Goal: Complete application form

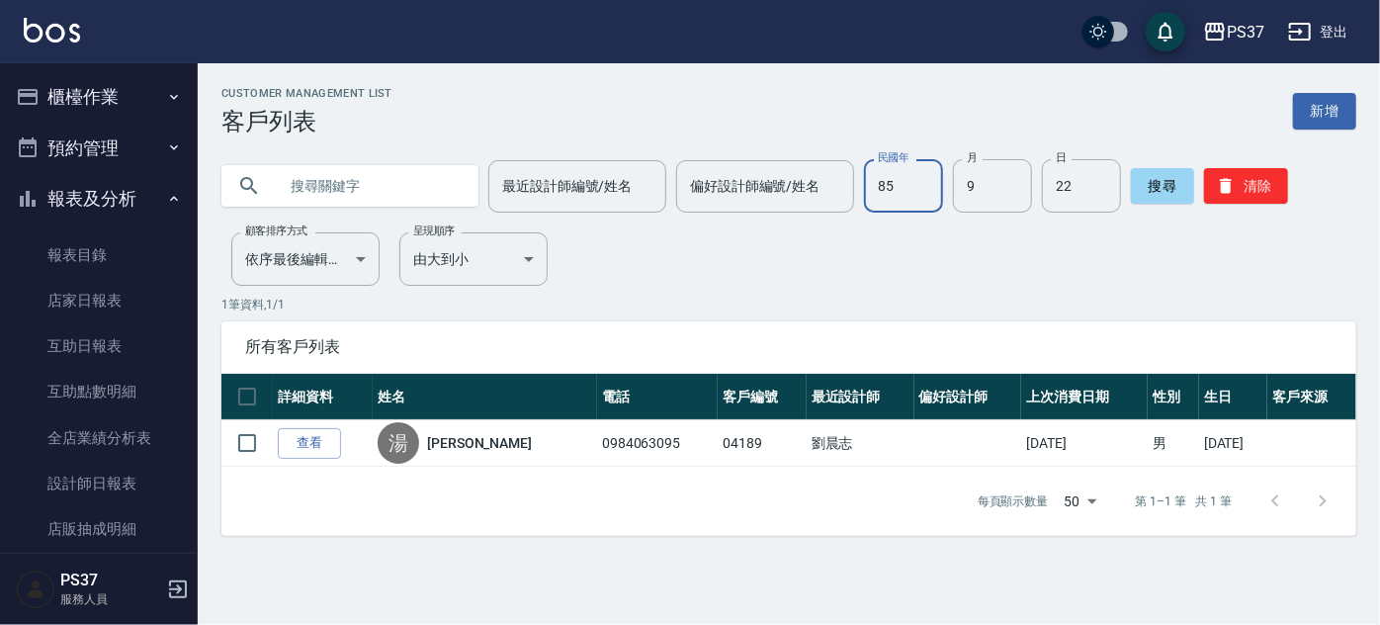
scroll to position [331, 0]
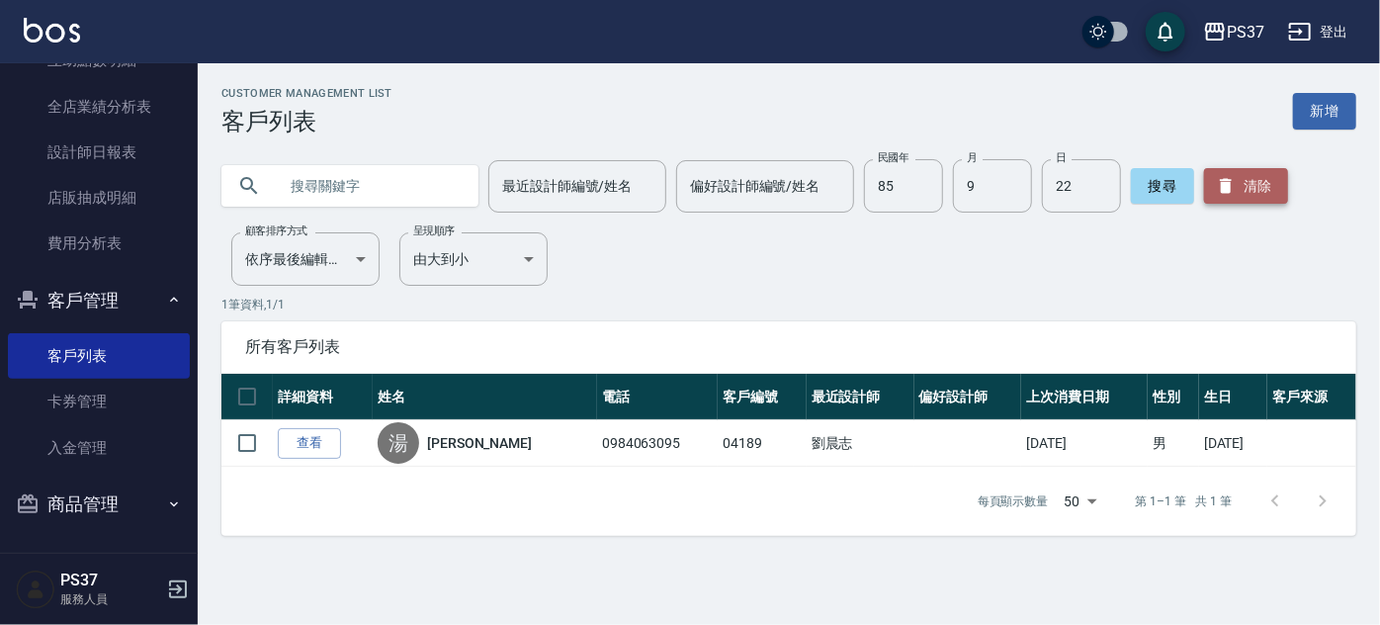
click at [1239, 178] on button "清除" at bounding box center [1246, 186] width 84 height 36
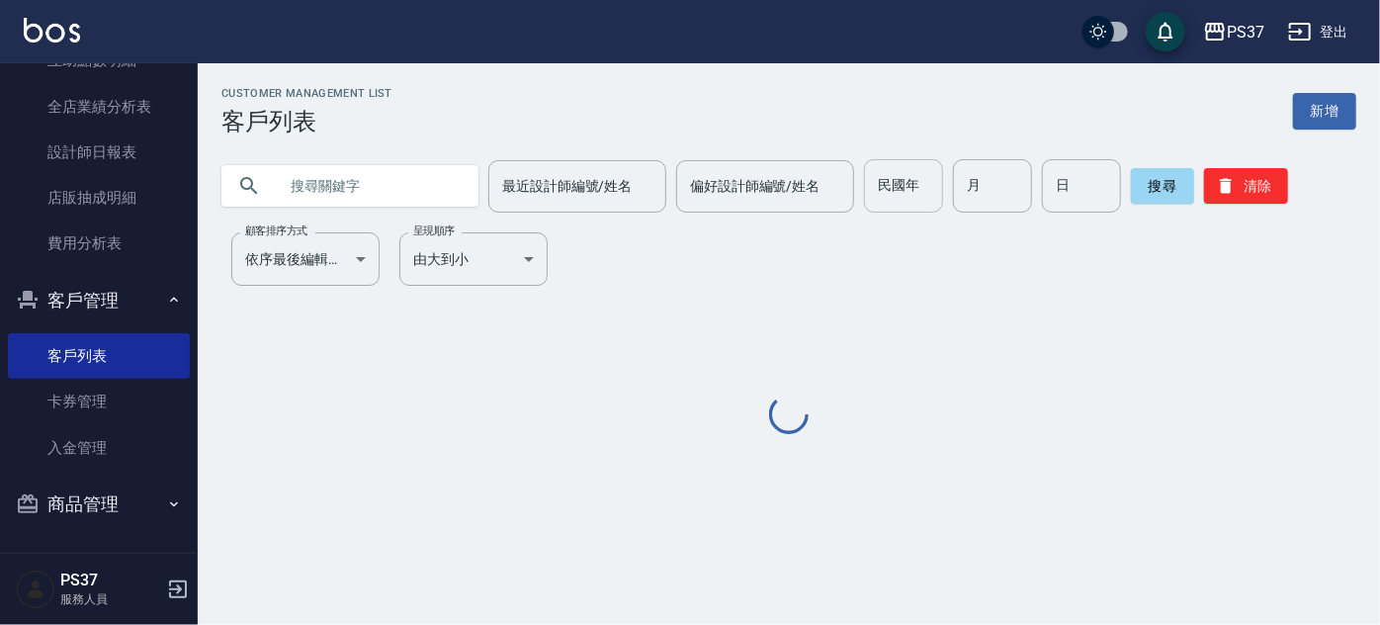
click at [899, 185] on input "民國年" at bounding box center [903, 185] width 79 height 53
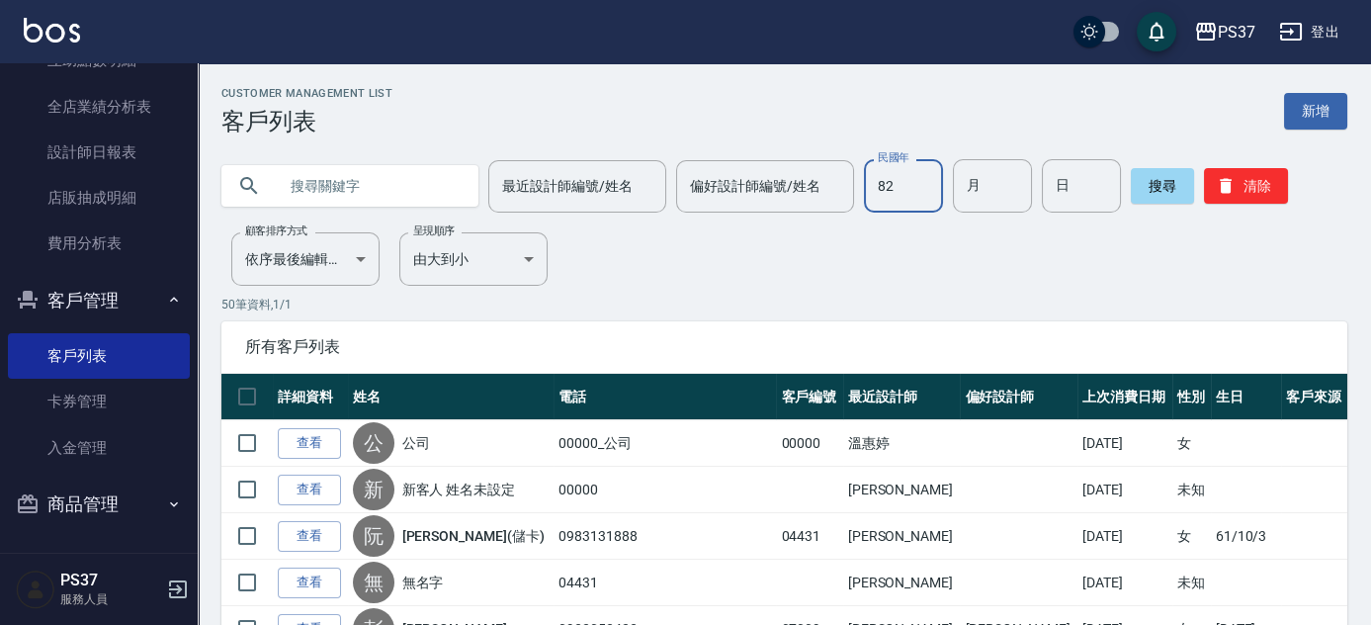
type input "82"
type input "11"
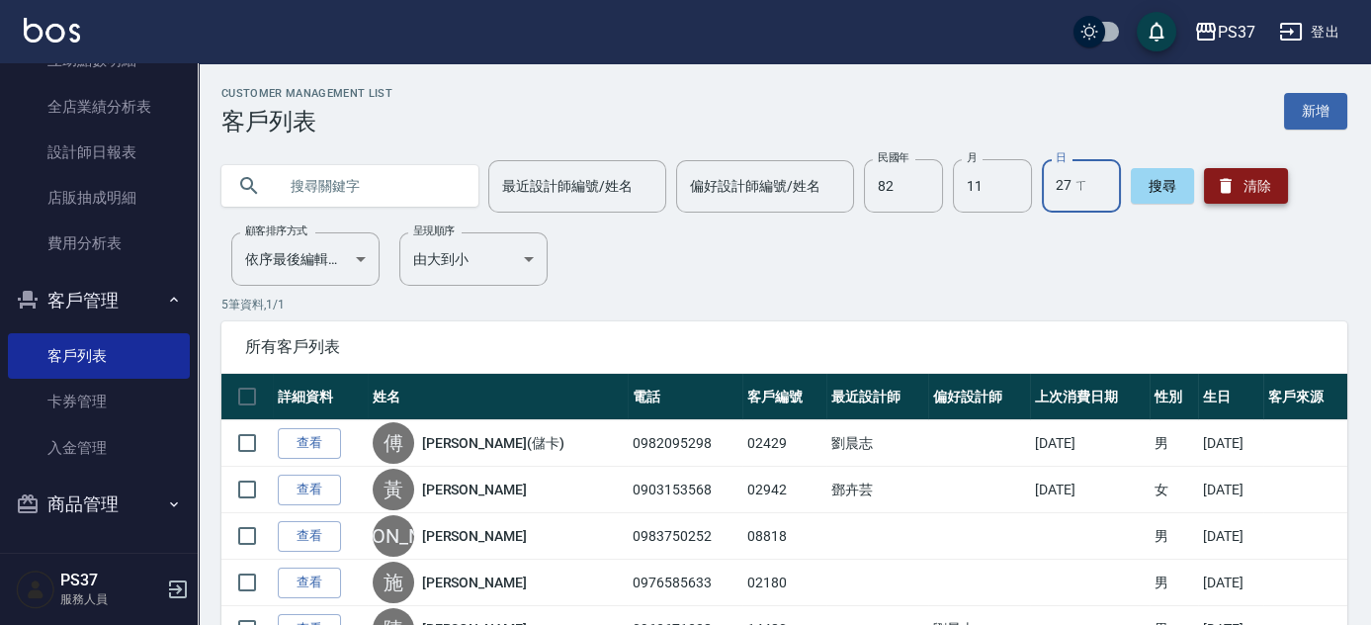
type input "27 ㄒ"
click at [1252, 174] on button "清除" at bounding box center [1246, 186] width 84 height 36
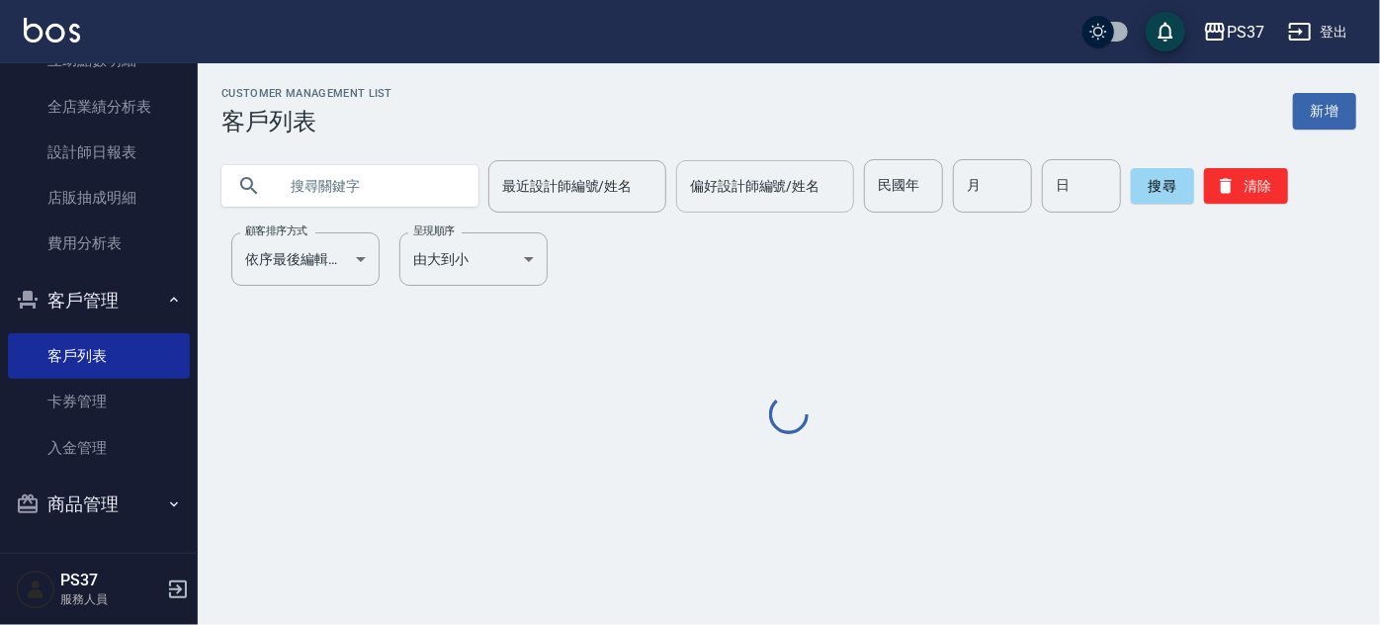
click at [843, 168] on div "偏好設計師編號/姓名" at bounding box center [765, 186] width 178 height 52
type input "ㄒ"
click at [916, 200] on input "民國年" at bounding box center [903, 185] width 79 height 53
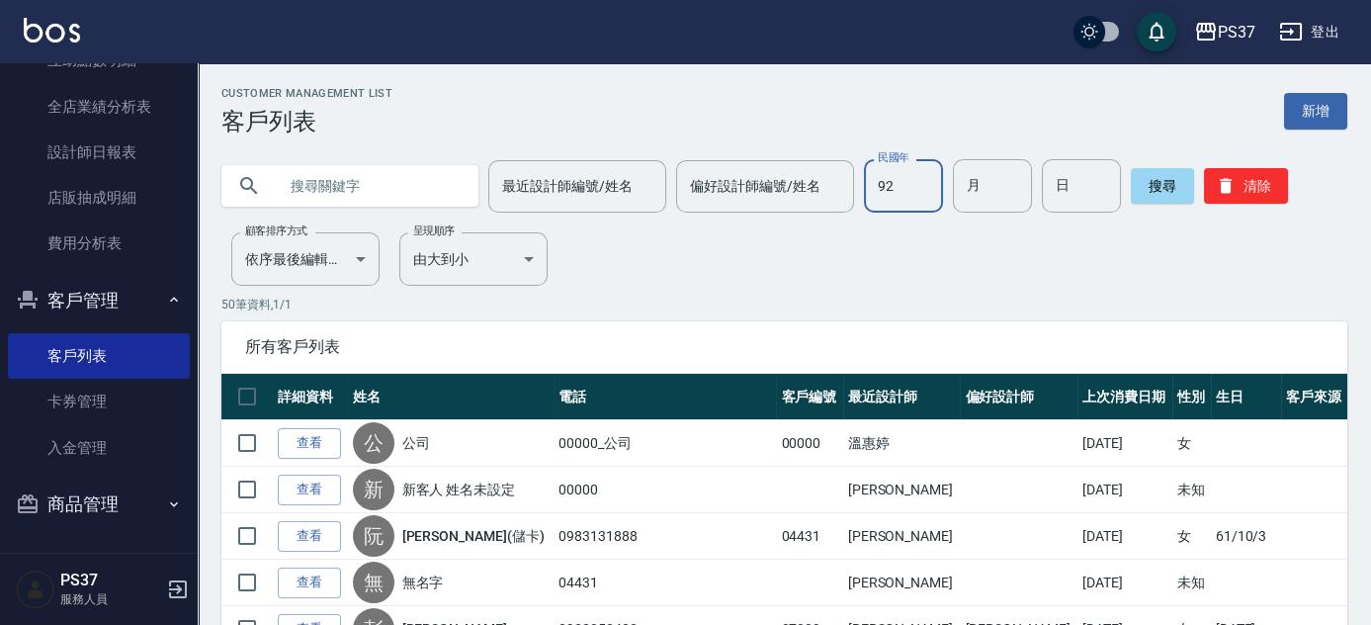
type input "92"
type input "06"
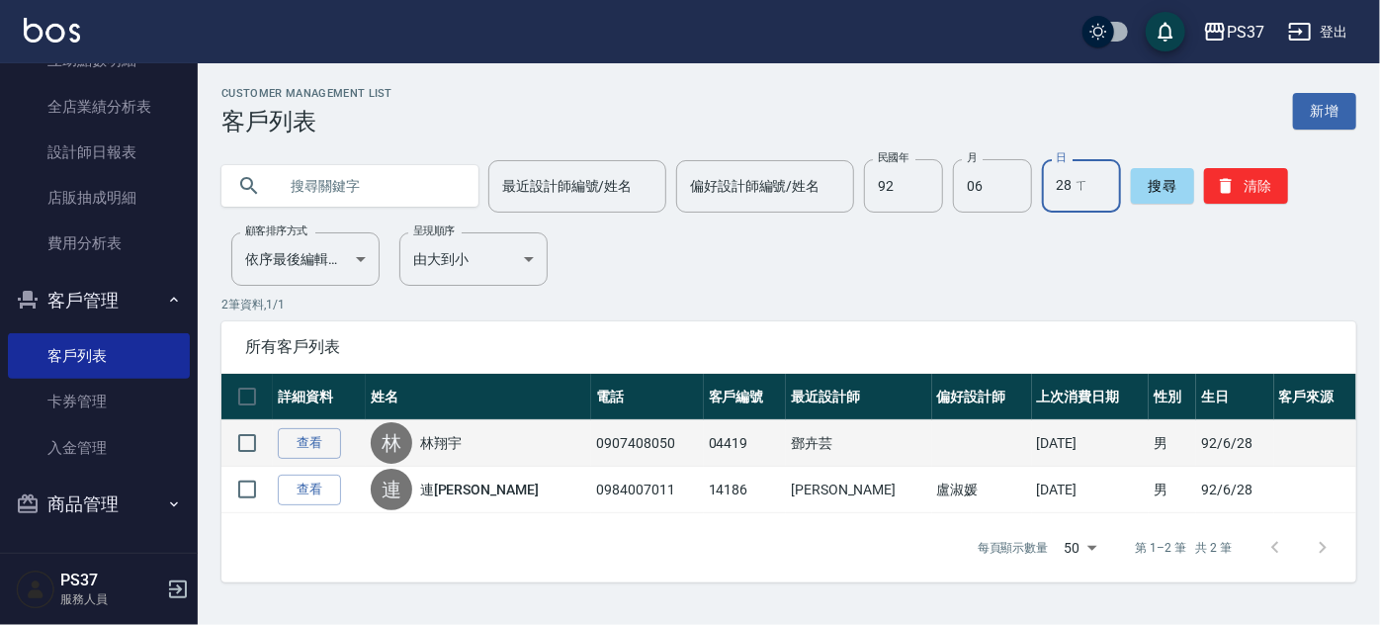
type input "28"
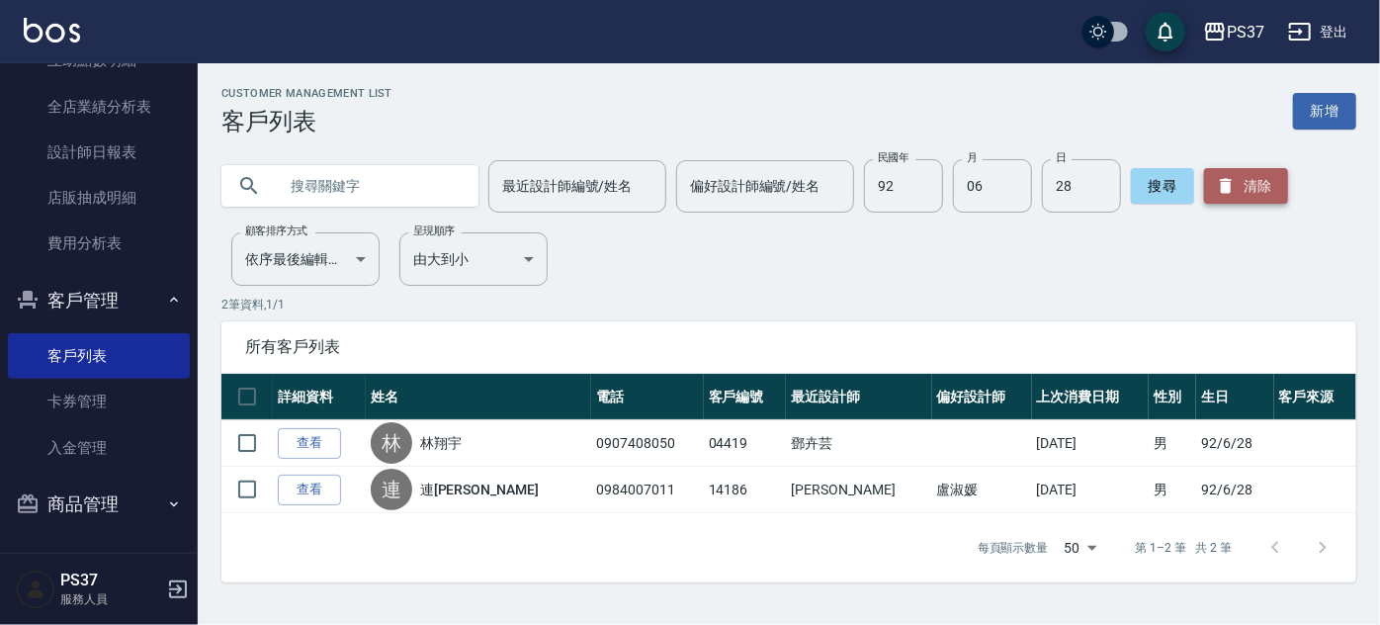
drag, startPoint x: 1252, startPoint y: 172, endPoint x: 665, endPoint y: 221, distance: 588.4
click at [1250, 172] on button "清除" at bounding box center [1246, 186] width 84 height 36
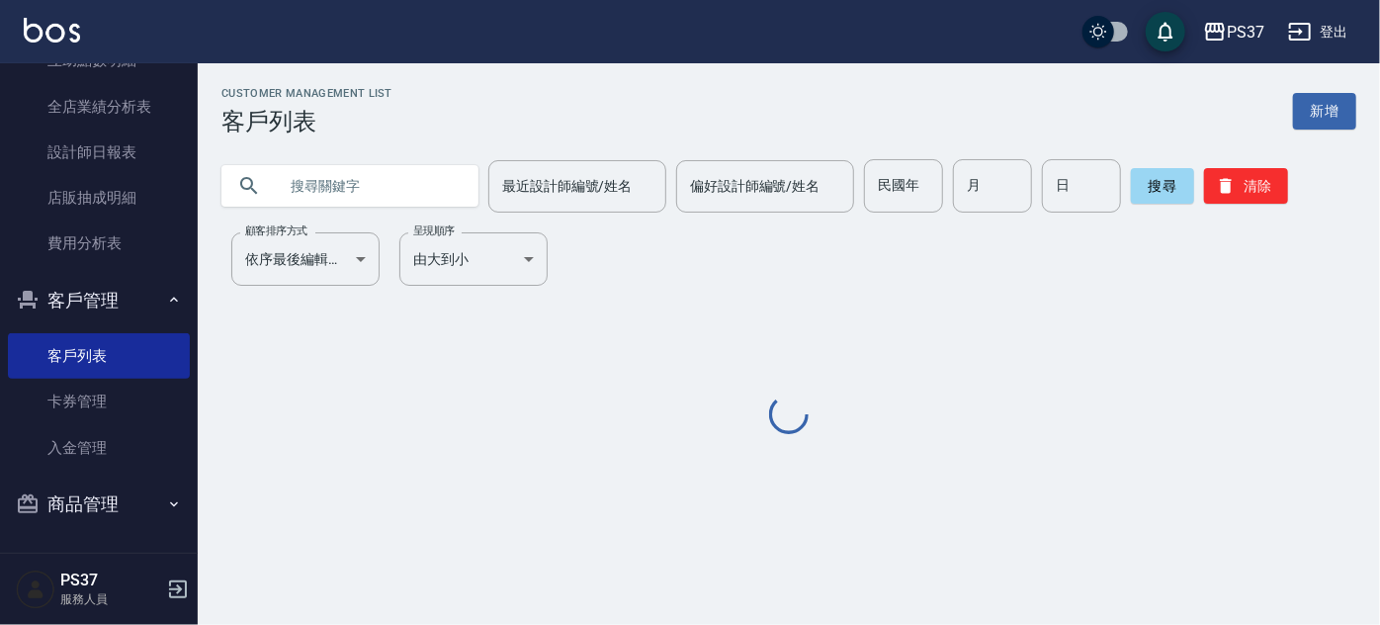
click at [364, 181] on input "text" at bounding box center [370, 185] width 186 height 53
type input "ㄍ"
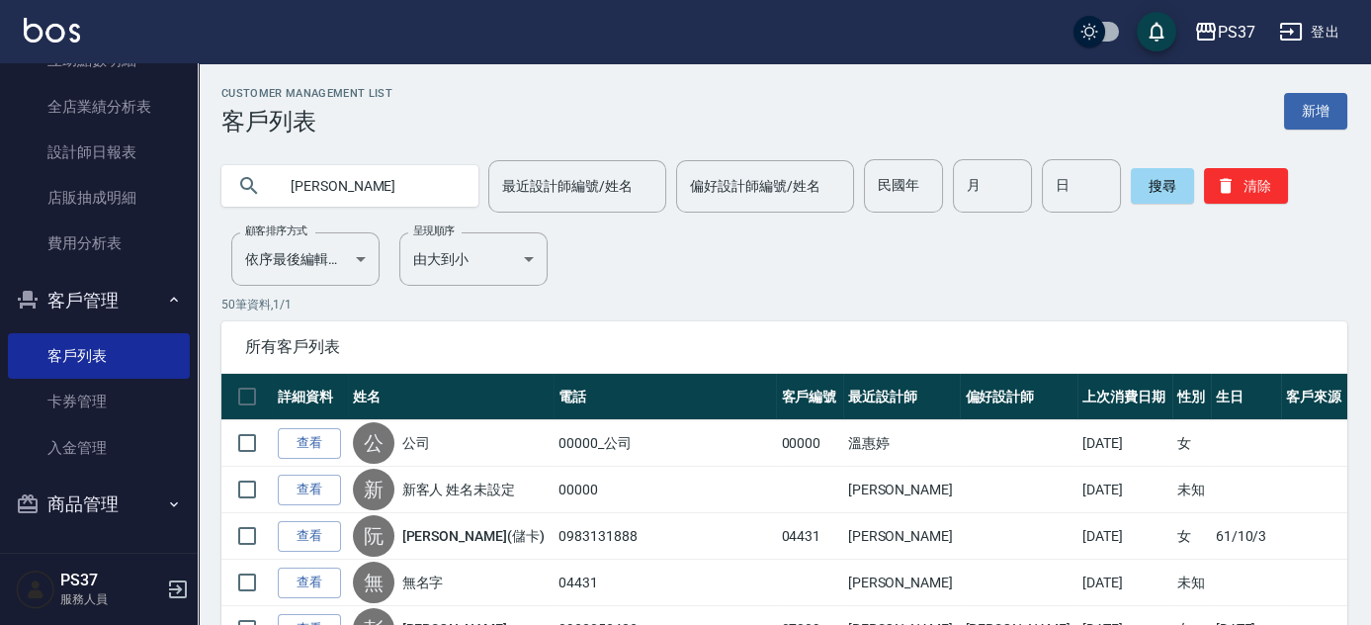
type input "[PERSON_NAME]"
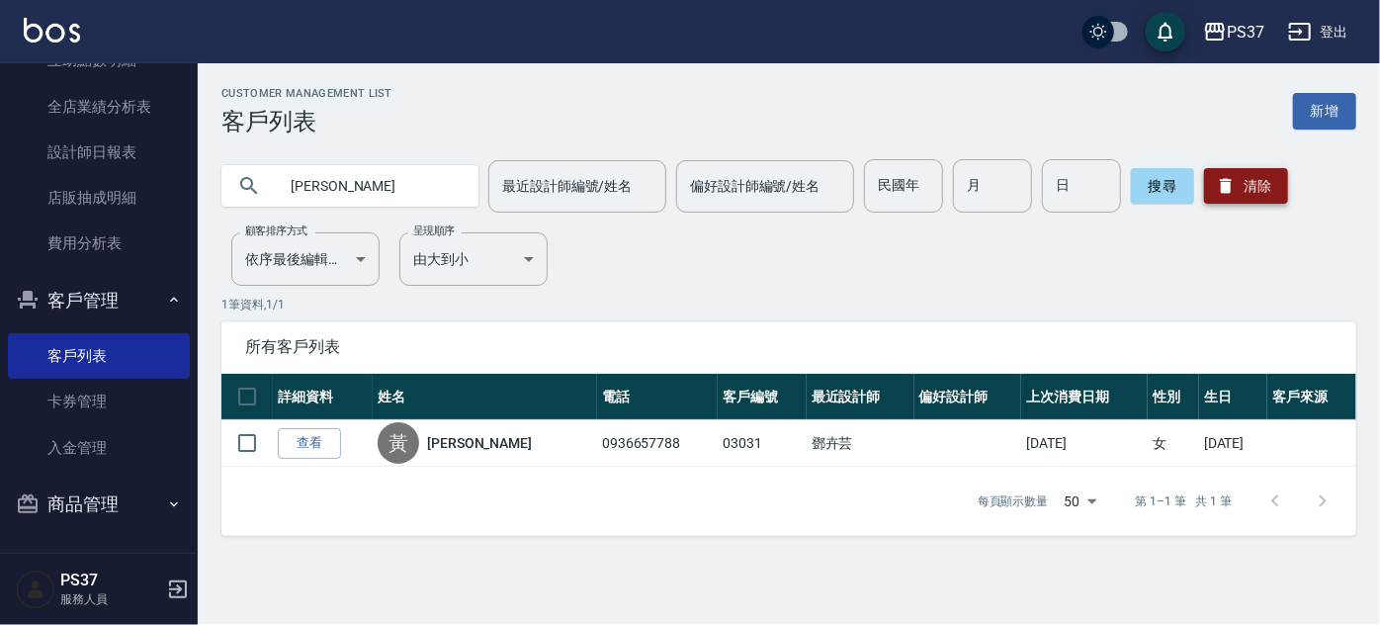
click at [1260, 182] on button "清除" at bounding box center [1246, 186] width 84 height 36
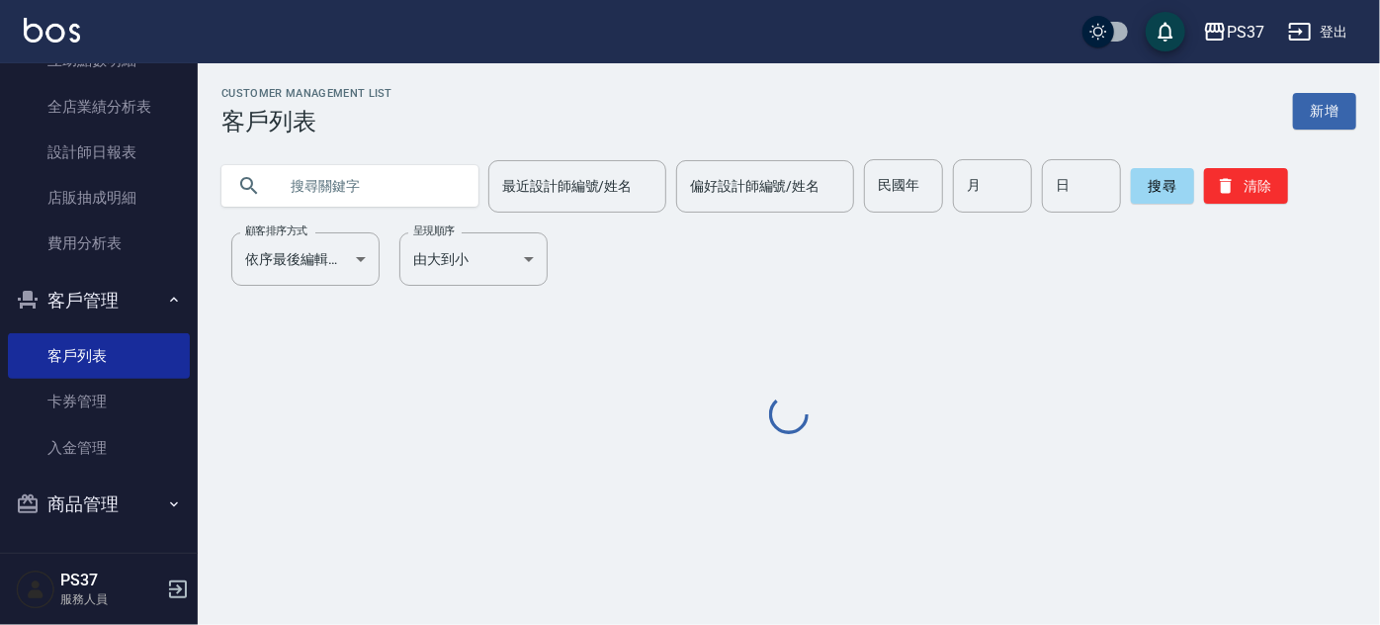
click at [369, 184] on input "text" at bounding box center [370, 185] width 186 height 53
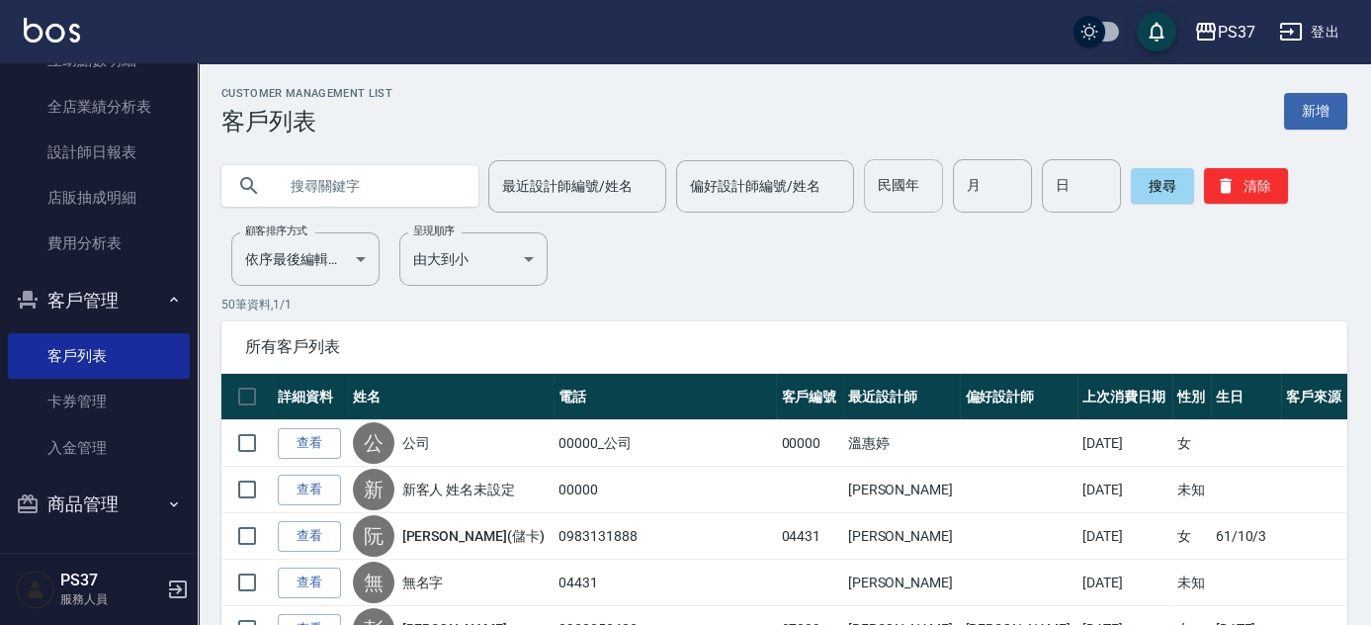
click at [913, 200] on input "民國年" at bounding box center [903, 185] width 79 height 53
type input "82"
type input "02"
type input "06"
